Goal: Check status: Check status

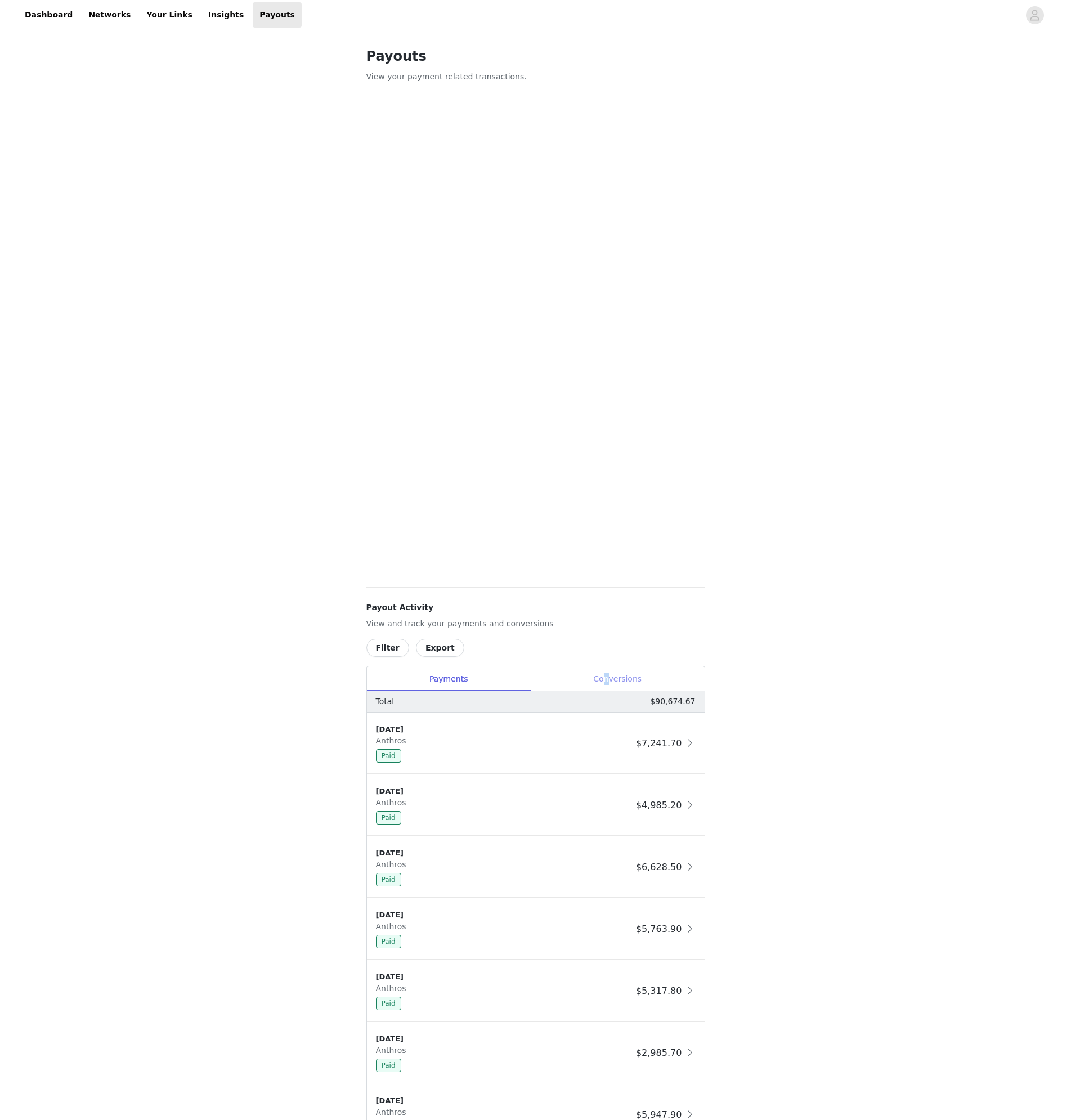
click at [608, 673] on div "Conversions" at bounding box center [617, 679] width 174 height 26
click at [382, 642] on button "Filter" at bounding box center [387, 648] width 42 height 18
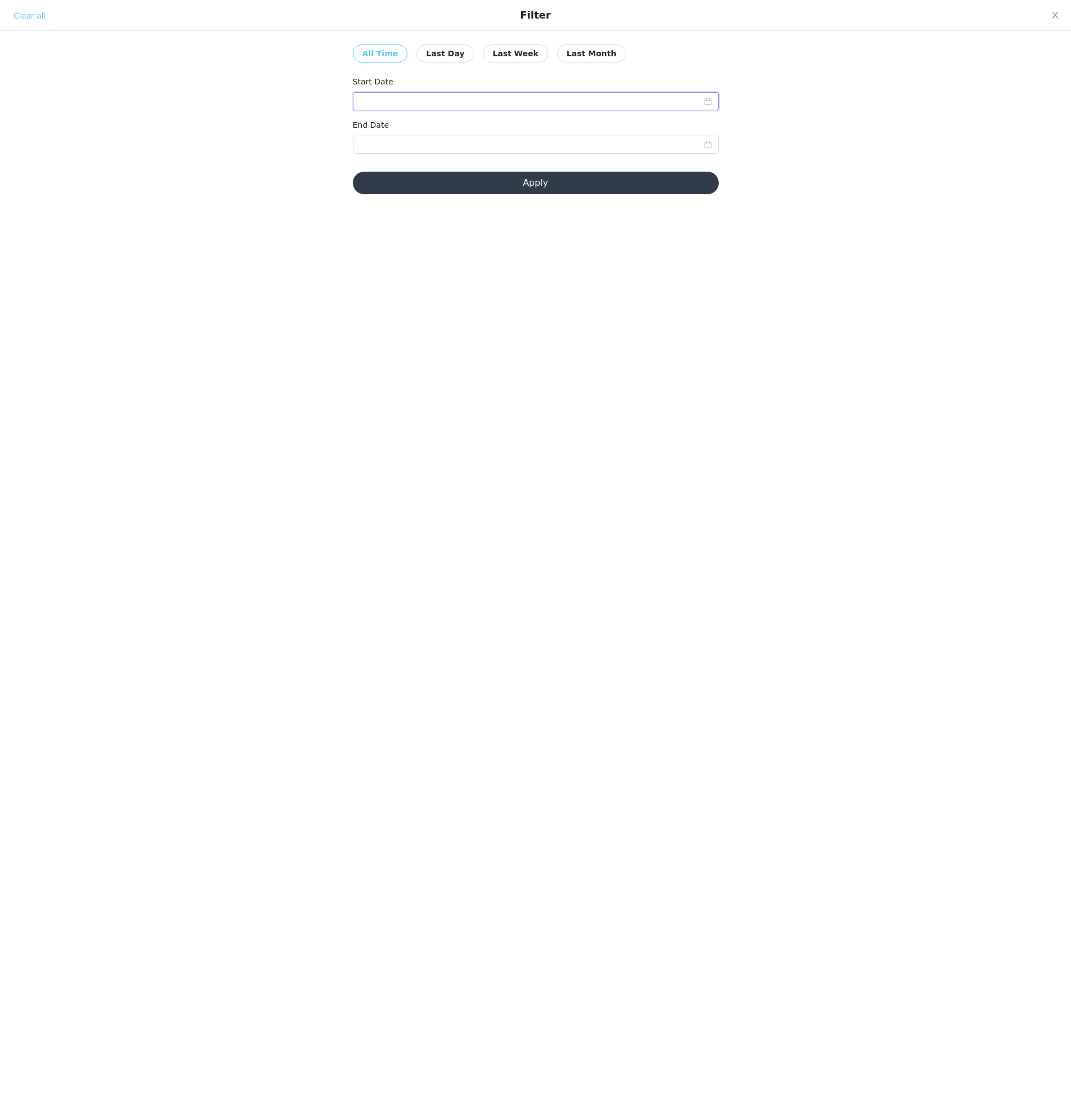
click at [458, 96] on input at bounding box center [536, 101] width 365 height 18
click at [395, 159] on div "1" at bounding box center [390, 163] width 13 height 13
type input "09/01/2025"
click at [491, 141] on input at bounding box center [536, 145] width 365 height 18
click at [450, 202] on div "4" at bounding box center [452, 206] width 13 height 13
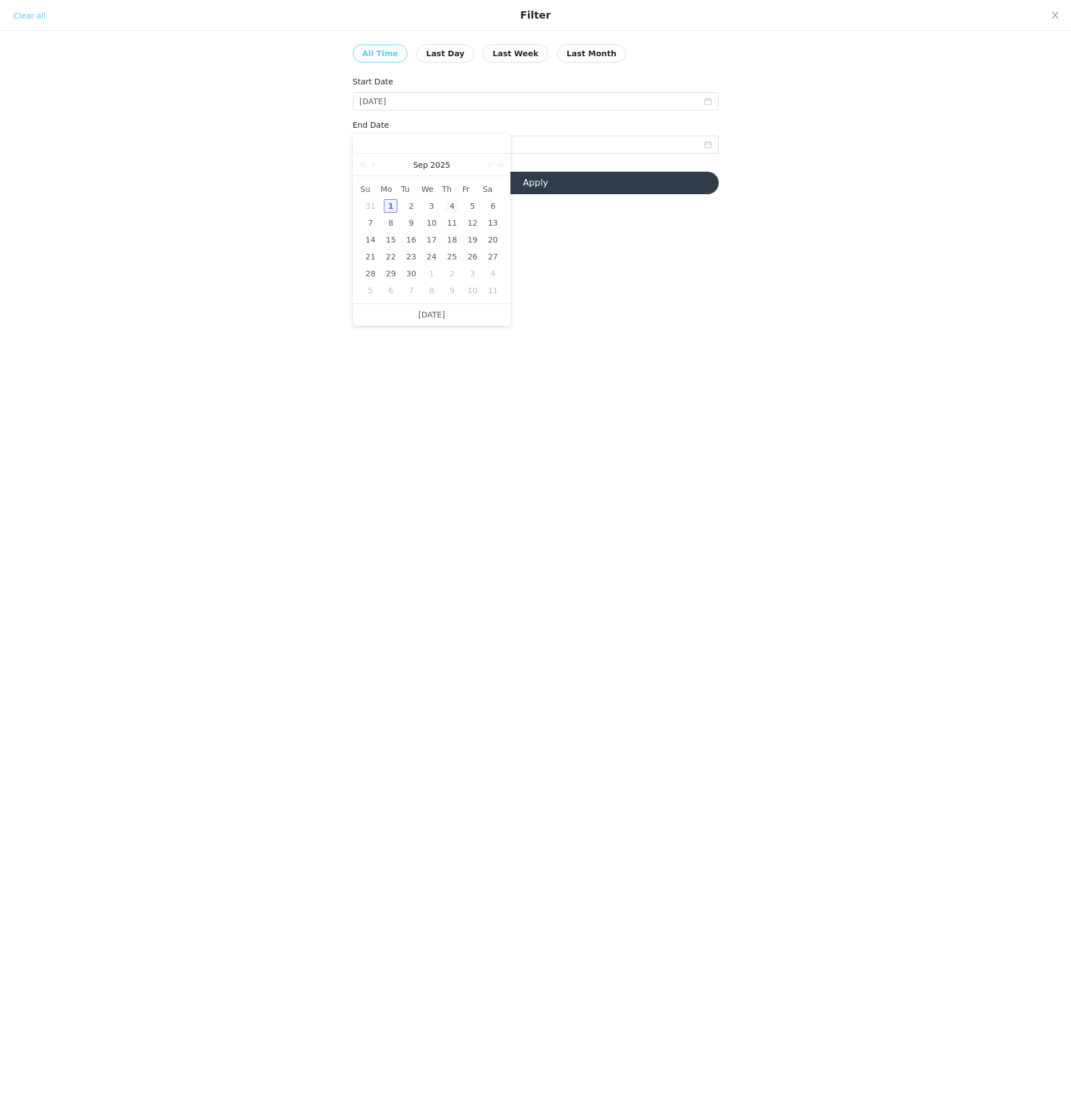
type input "09/04/2025"
click at [540, 188] on button "Apply" at bounding box center [536, 183] width 365 height 22
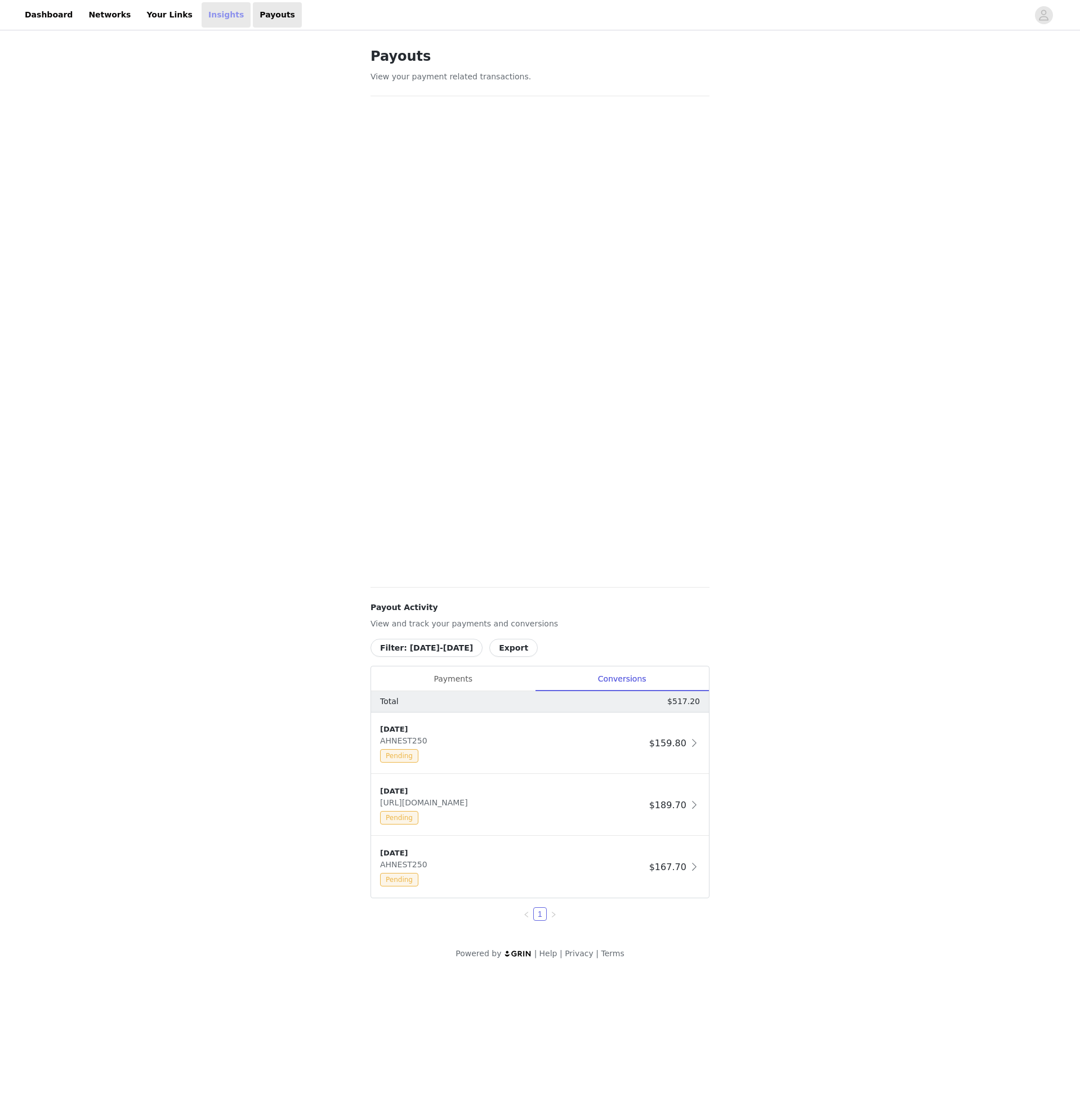
click at [207, 19] on link "Insights" at bounding box center [226, 15] width 49 height 26
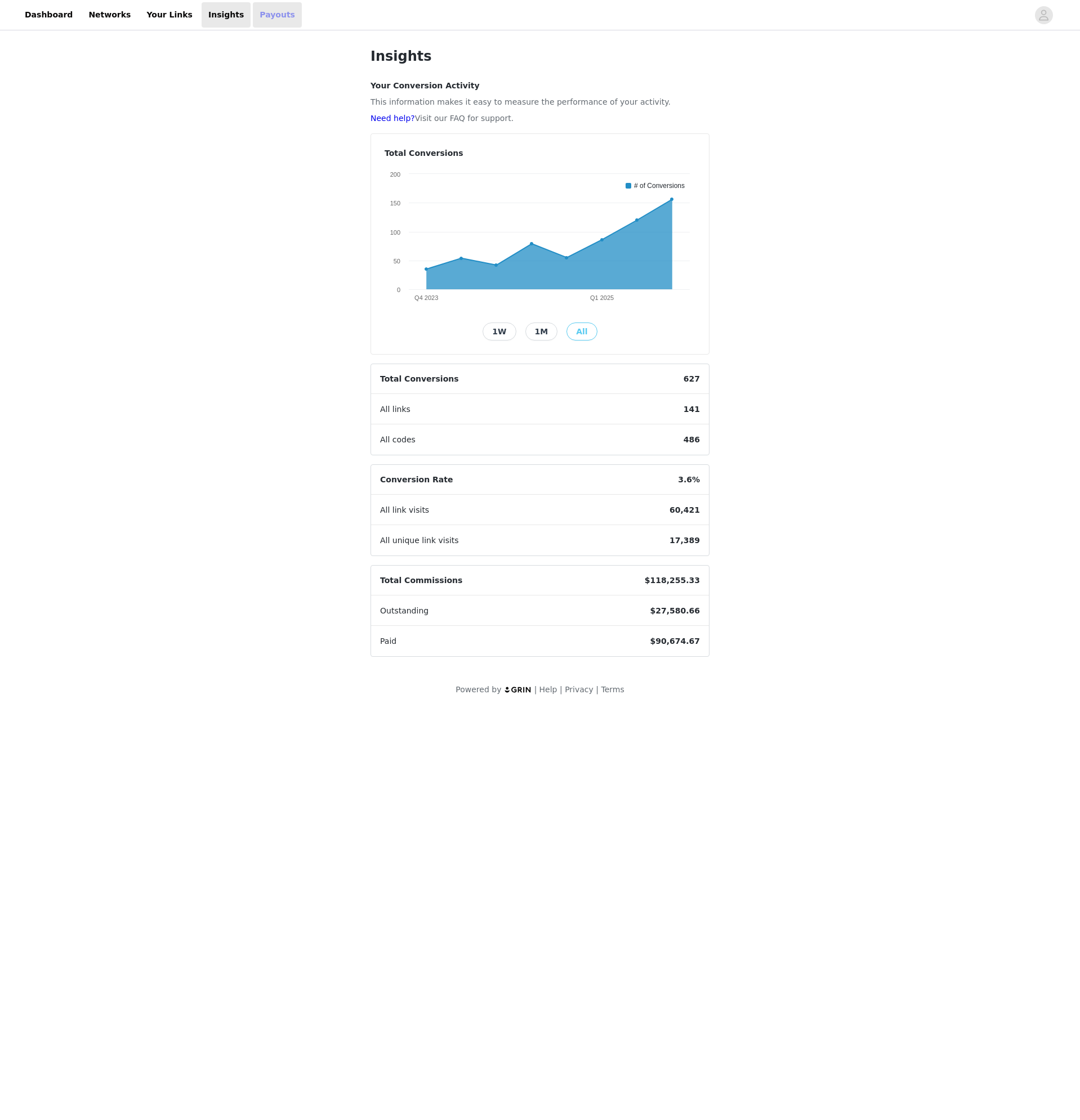
click at [253, 16] on link "Payouts" at bounding box center [277, 15] width 49 height 26
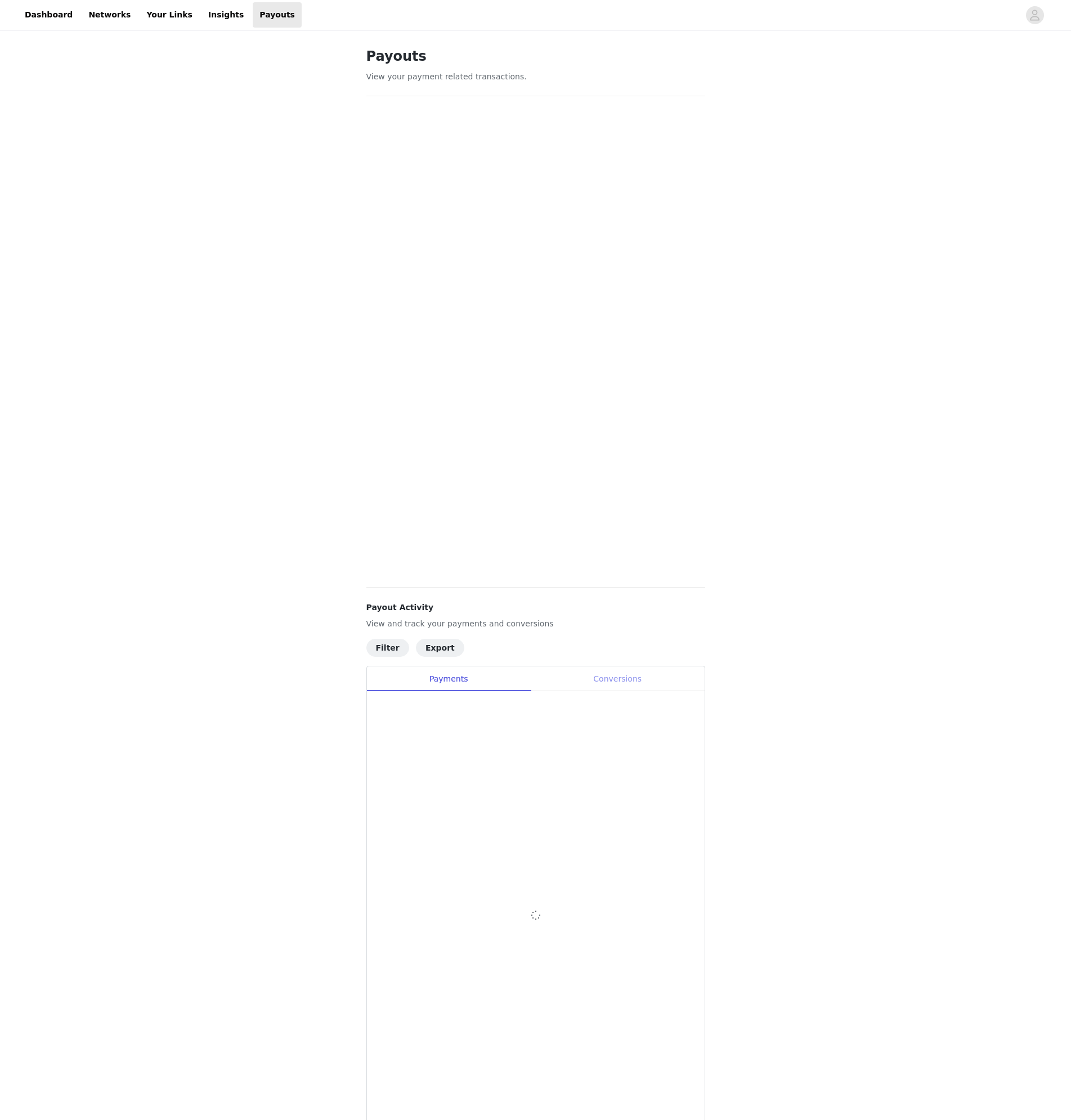
click at [666, 683] on div "Conversions" at bounding box center [617, 679] width 174 height 26
